Goal: Task Accomplishment & Management: Manage account settings

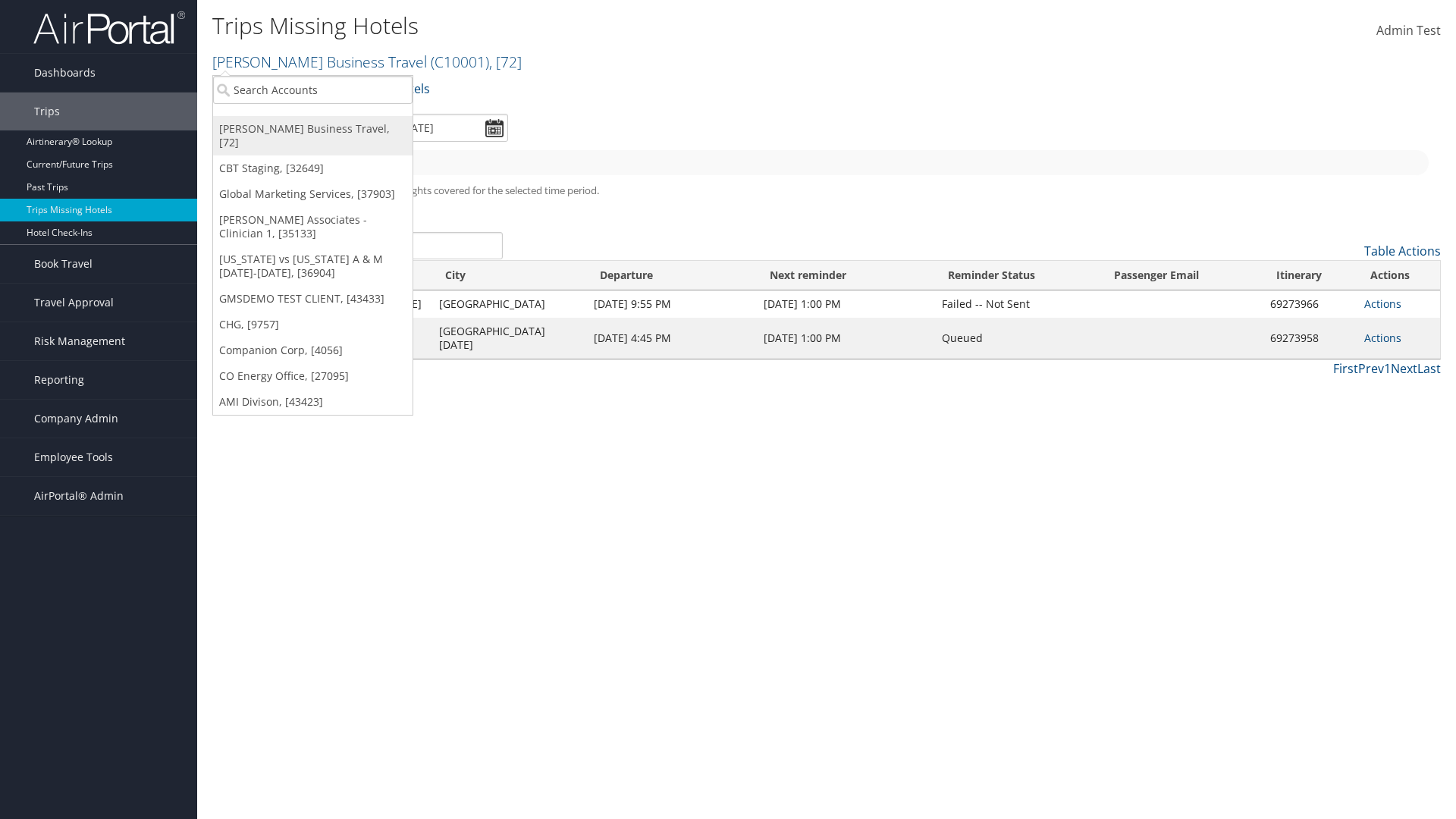
click at [312, 129] on link "[PERSON_NAME] Business Travel, [72]" at bounding box center [313, 135] width 200 height 39
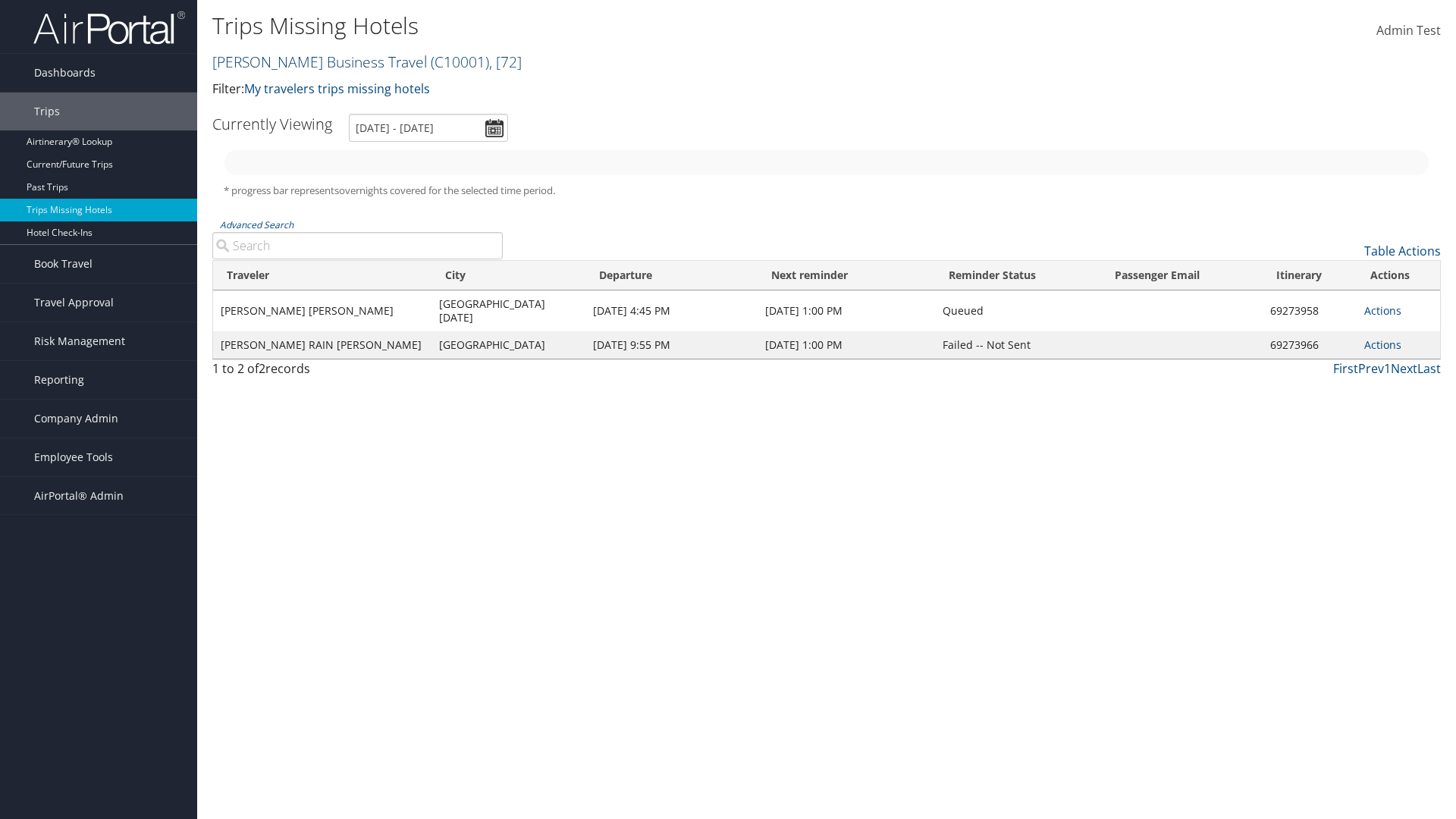
click at [312, 61] on link "Christopherson Business Travel ( C10001 ) , [ 72 ]" at bounding box center [367, 62] width 310 height 21
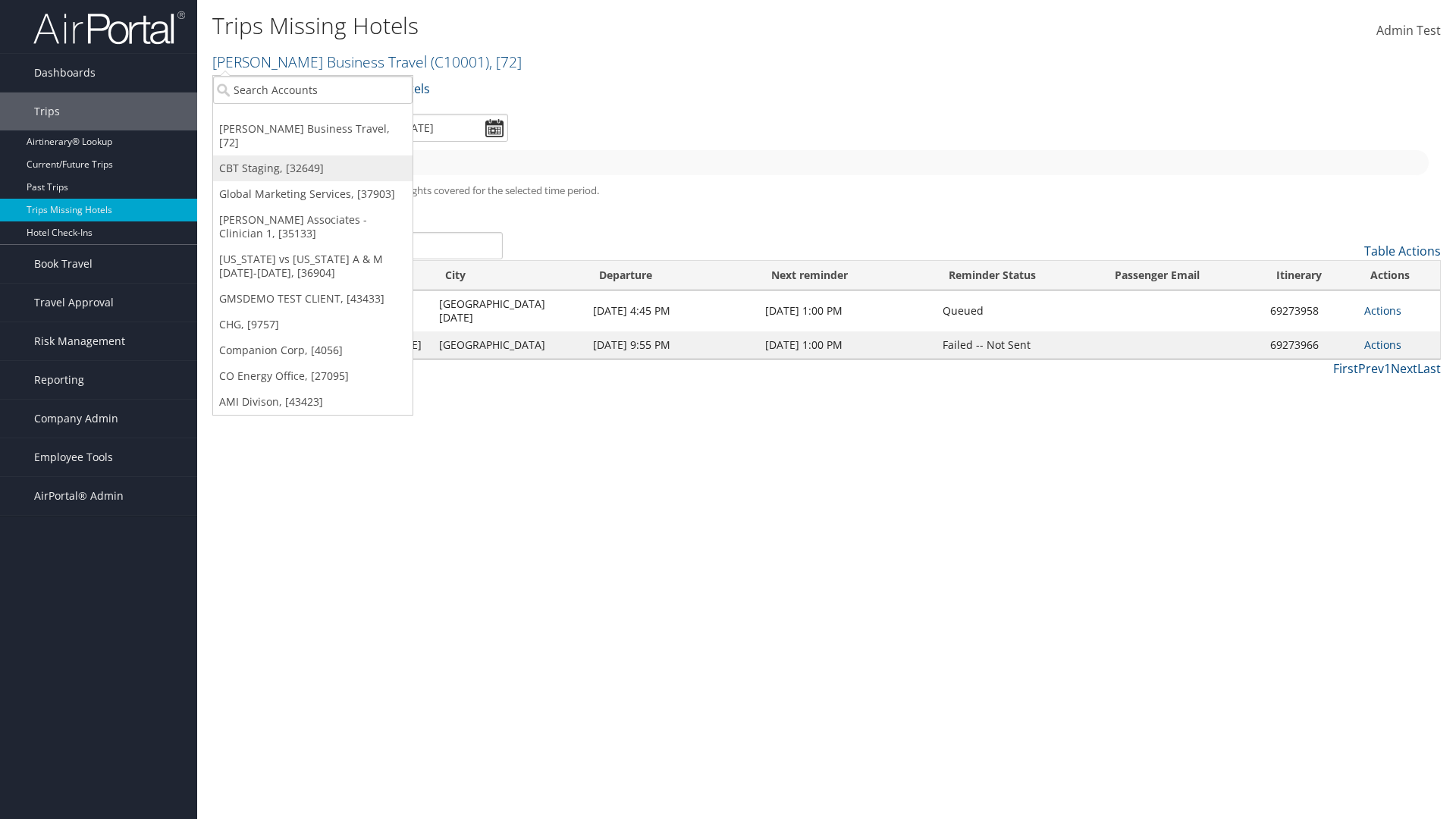
click at [312, 156] on link "CBT Staging, [32649]" at bounding box center [313, 168] width 200 height 26
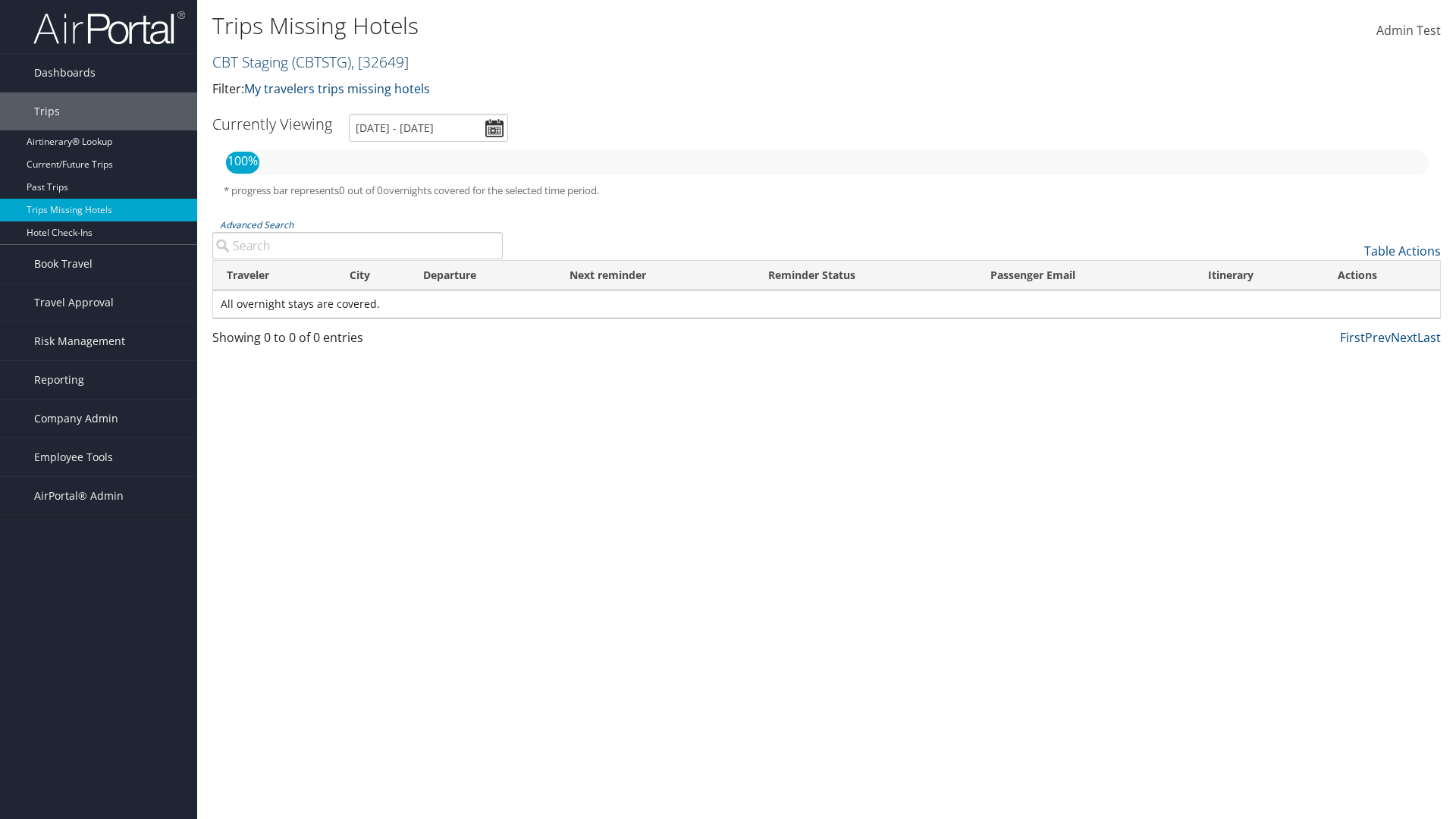
click at [250, 61] on link "CBT Staging ( CBTSTG ) , [ 32649 ]" at bounding box center [311, 62] width 196 height 21
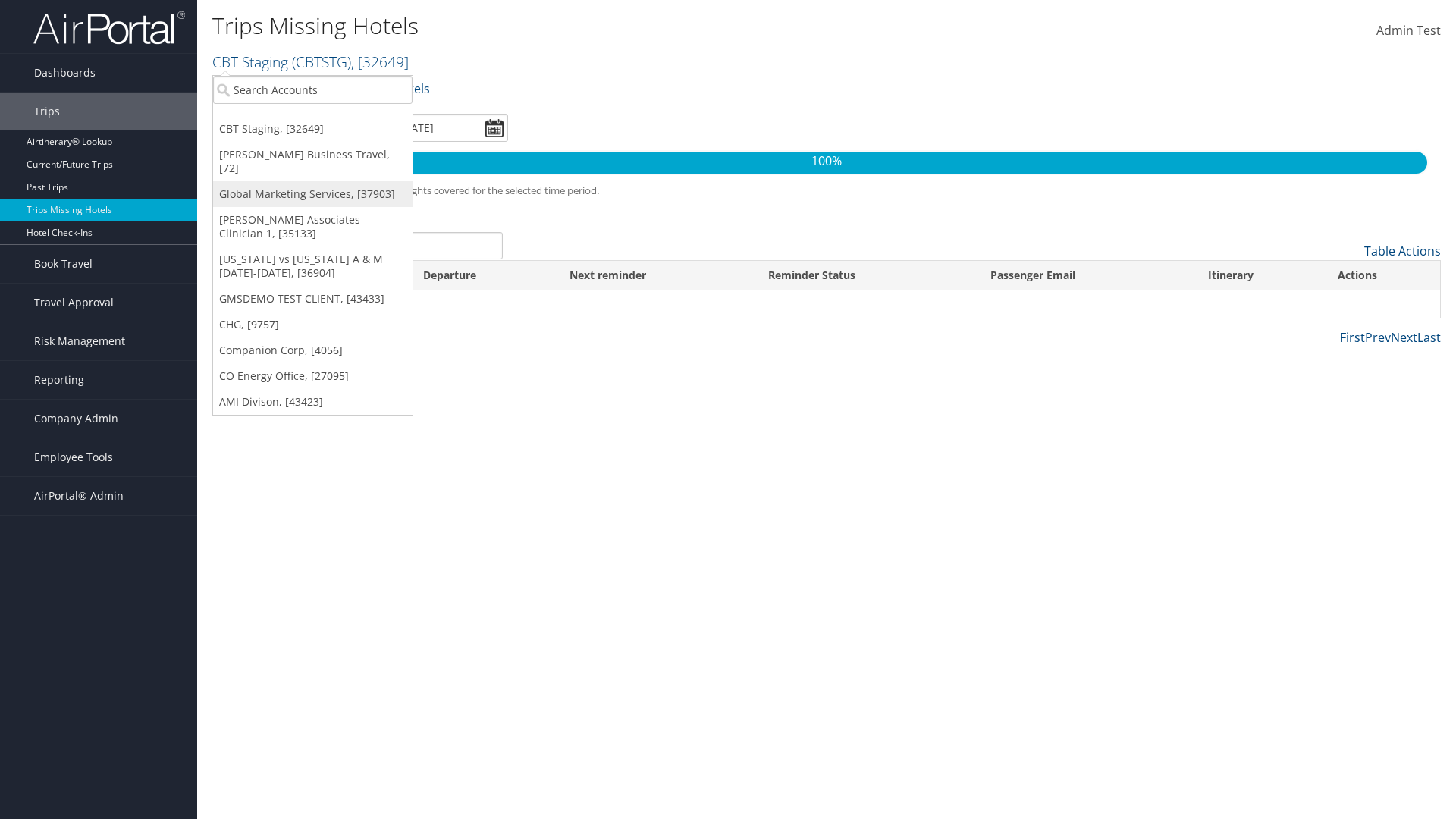
click at [312, 181] on link "Global Marketing Services, [37903]" at bounding box center [313, 194] width 200 height 26
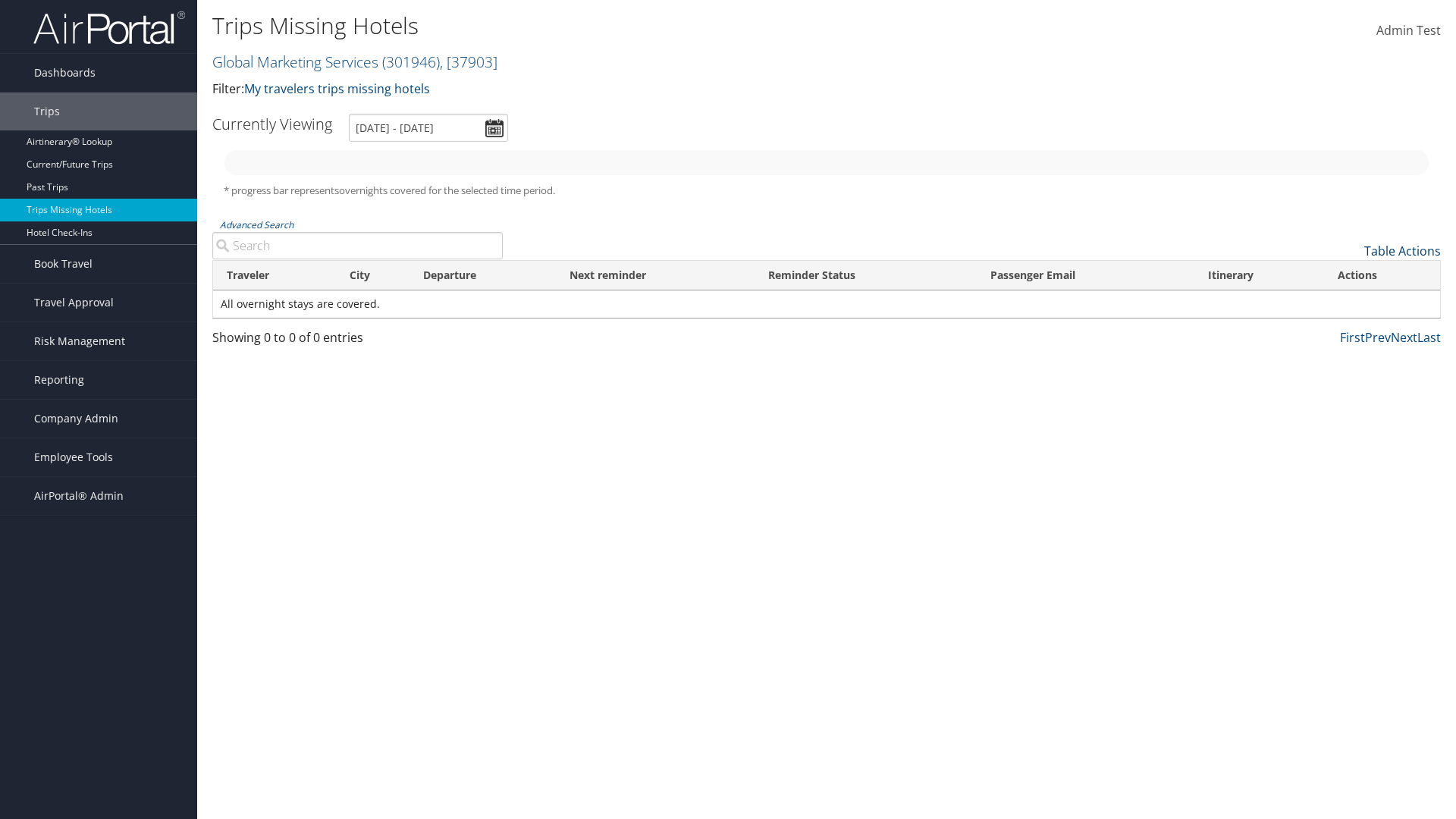
click at [1402, 251] on link "Table Actions" at bounding box center [1403, 251] width 77 height 17
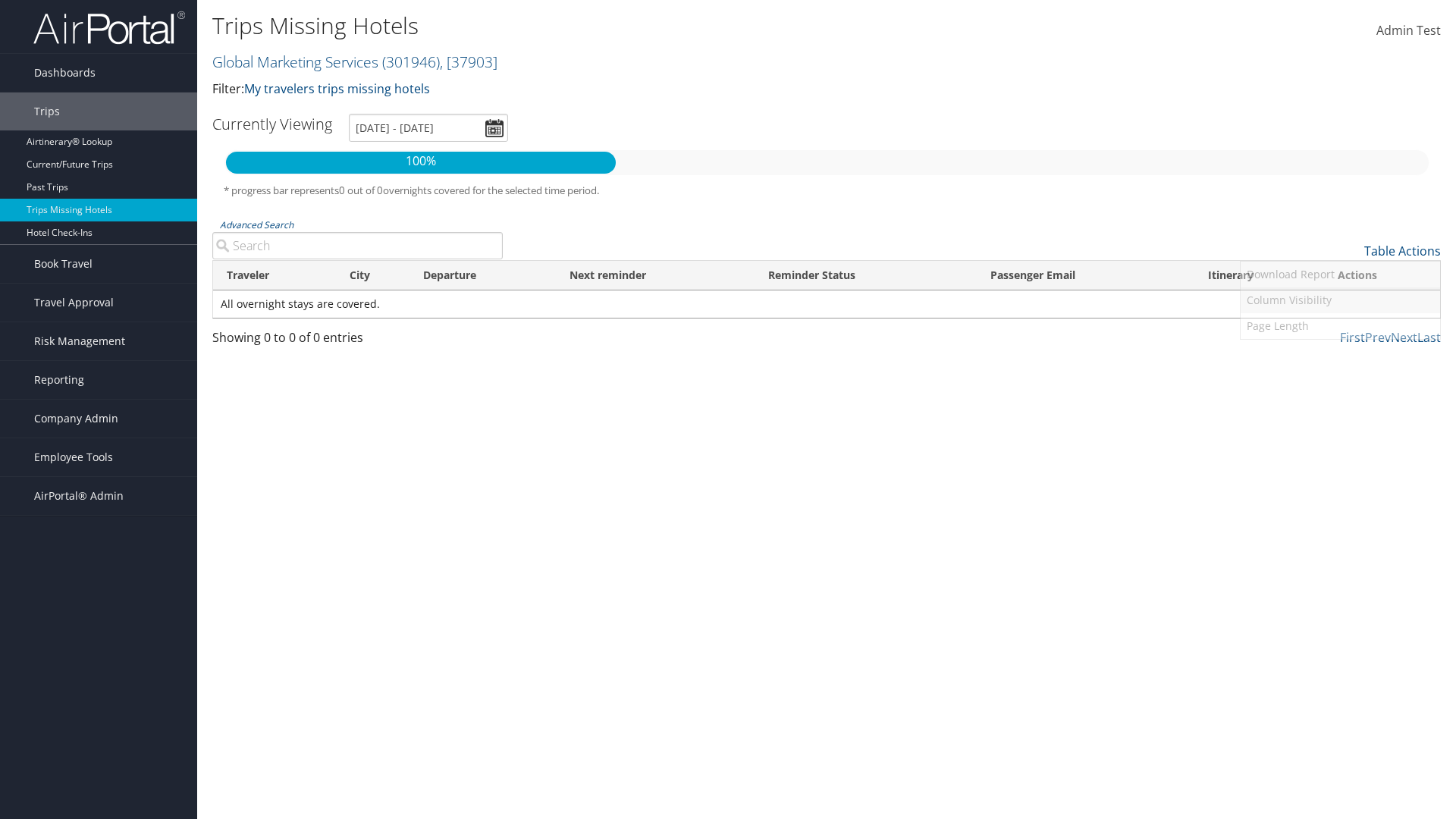
click at [1339, 300] on link "Column Visibility" at bounding box center [1340, 300] width 200 height 26
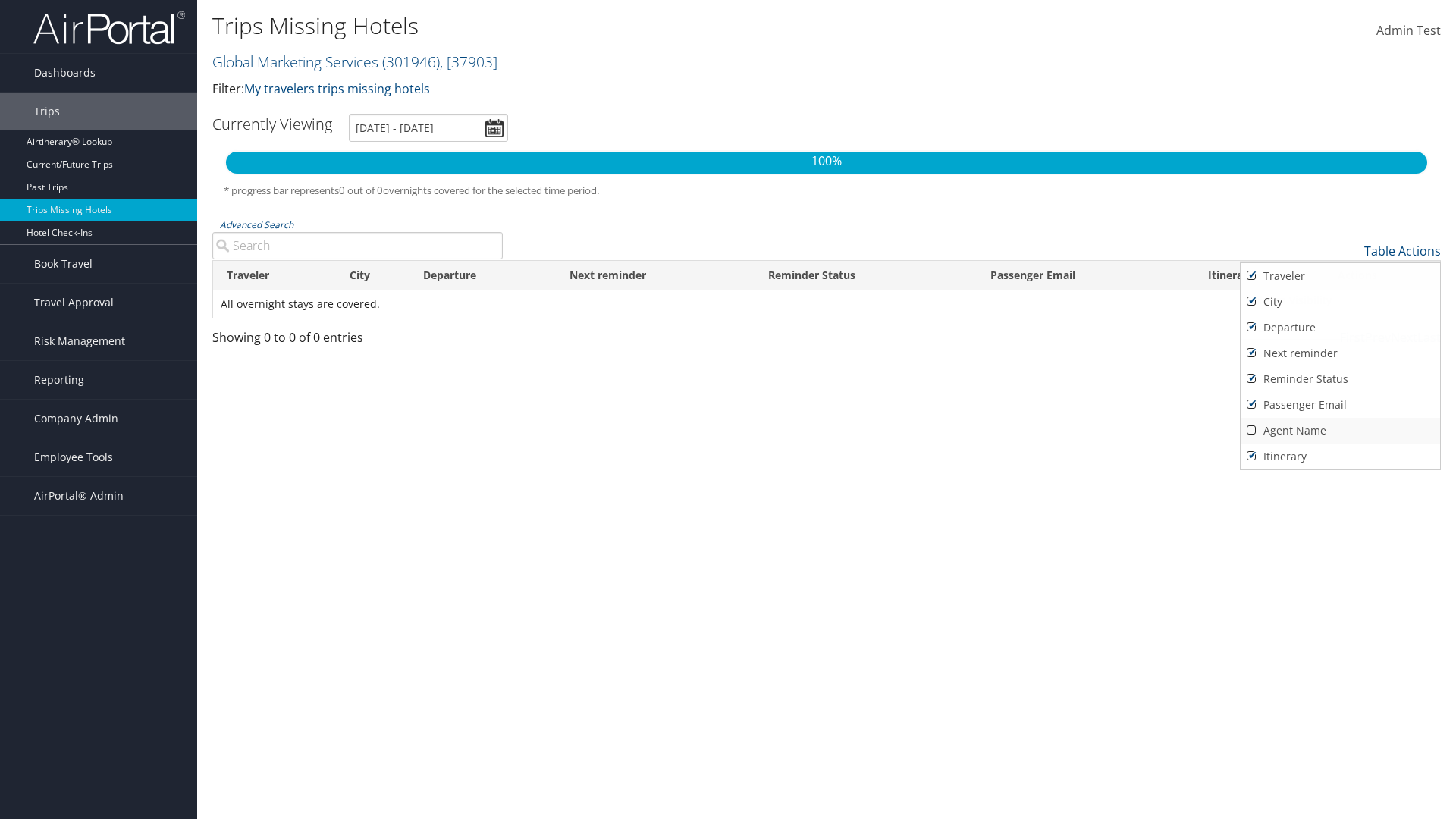
click at [1339, 430] on link "Agent Name" at bounding box center [1340, 430] width 200 height 26
click at [728, 410] on div at bounding box center [728, 410] width 1456 height 819
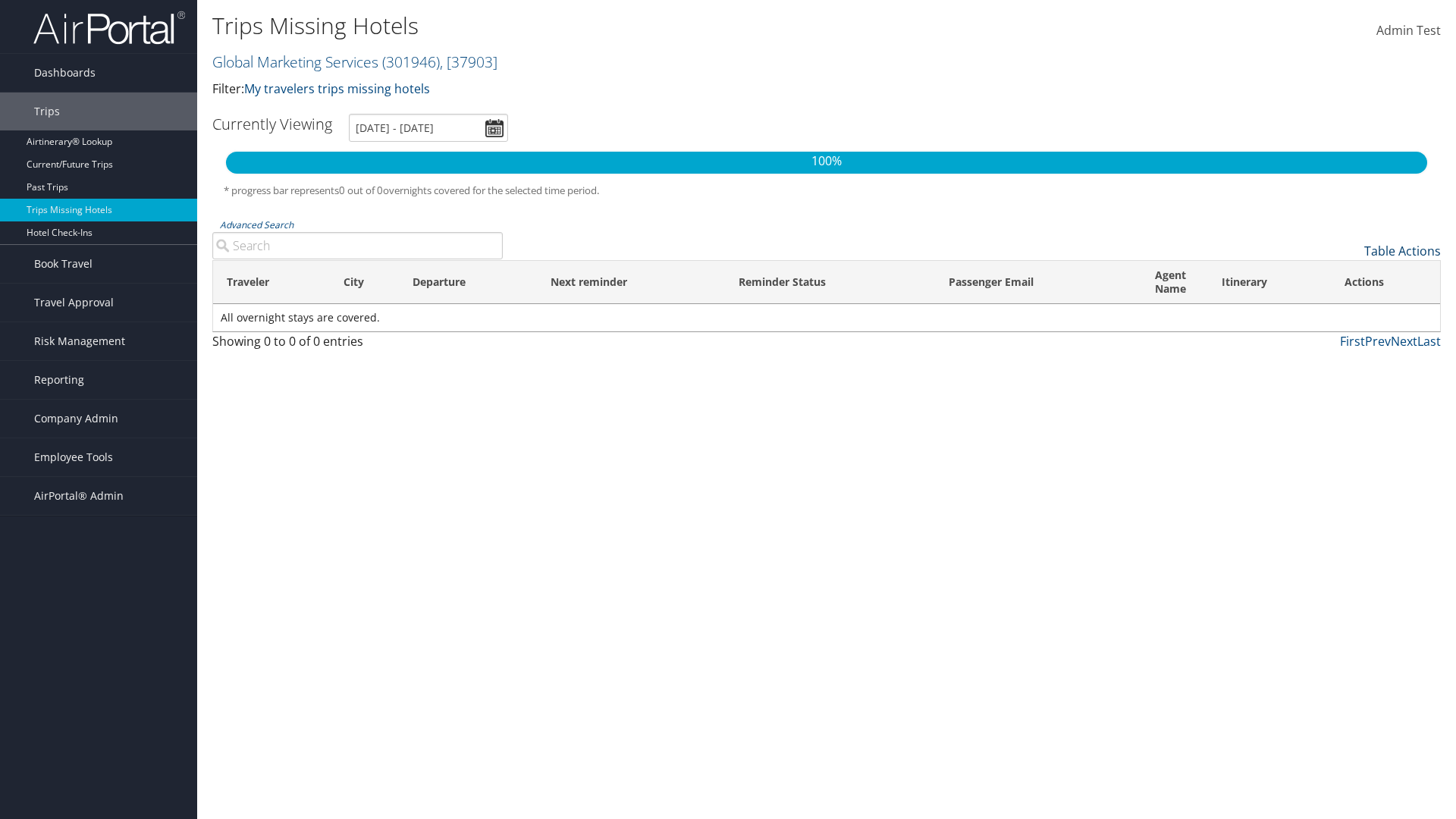
click at [1402, 251] on link "Table Actions" at bounding box center [1403, 251] width 77 height 17
click at [1339, 354] on link "100" at bounding box center [1340, 353] width 200 height 26
click at [271, 282] on th "Traveler" at bounding box center [271, 283] width 117 height 43
click at [364, 282] on th "City" at bounding box center [364, 283] width 69 height 43
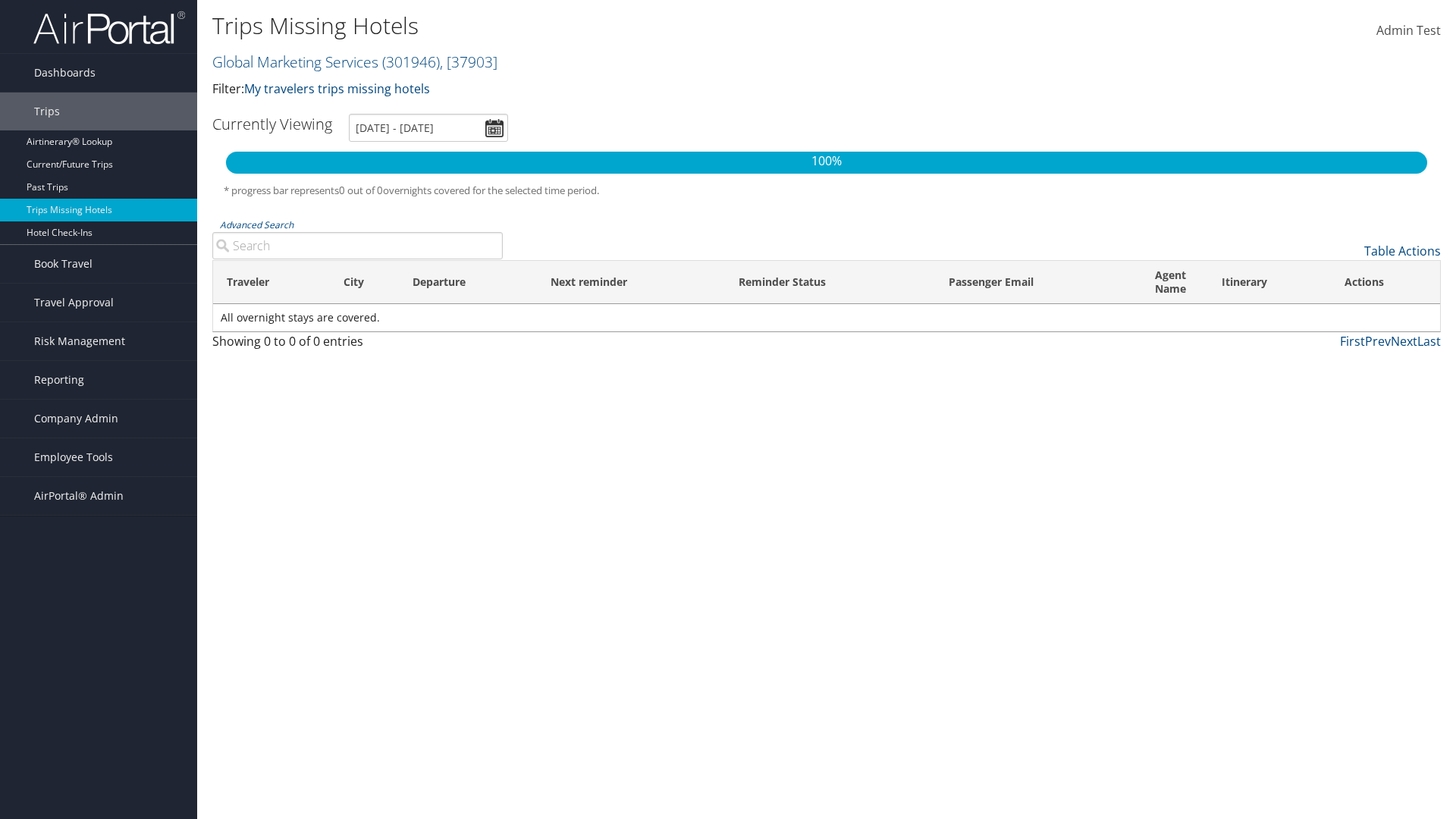
click at [364, 282] on th "City" at bounding box center [364, 283] width 69 height 43
click at [468, 282] on th "Departure" at bounding box center [468, 283] width 138 height 43
click at [1037, 282] on th "Passenger Email" at bounding box center [1038, 283] width 206 height 43
